Goal: Transaction & Acquisition: Subscribe to service/newsletter

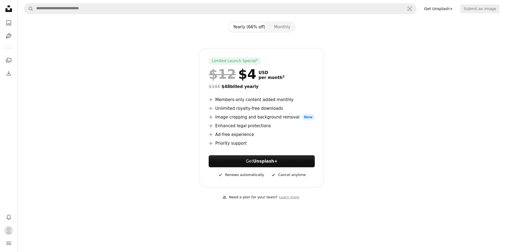
scroll to position [109, 0]
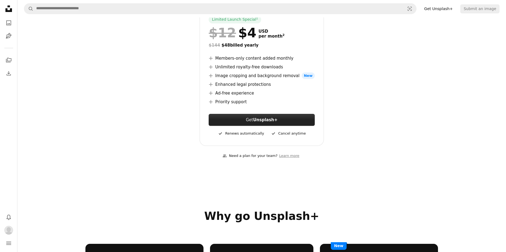
click at [291, 119] on link "Get Unsplash+" at bounding box center [262, 120] width 106 height 12
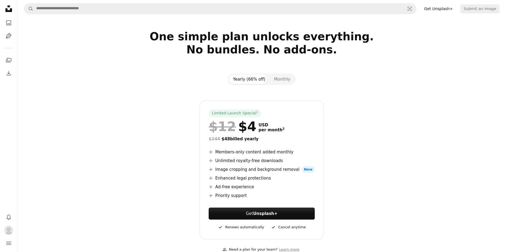
scroll to position [27, 0]
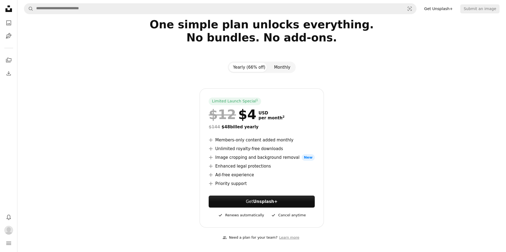
click at [279, 69] on button "Monthly" at bounding box center [282, 67] width 25 height 9
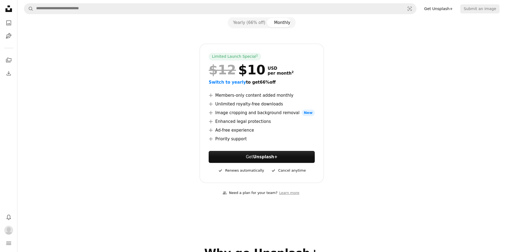
scroll to position [82, 0]
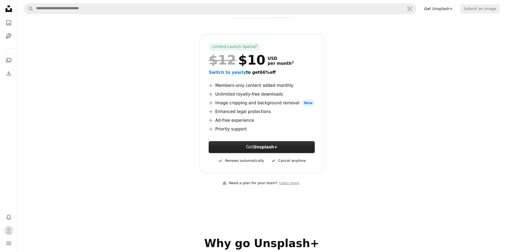
click at [297, 146] on link "Get Unsplash+" at bounding box center [262, 147] width 106 height 12
